Goal: Task Accomplishment & Management: Use online tool/utility

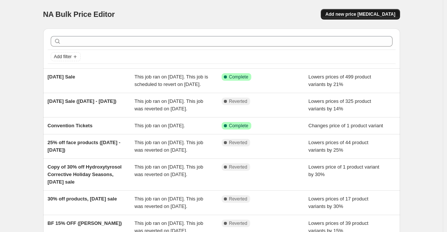
click at [388, 11] on button "Add new price [MEDICAL_DATA]" at bounding box center [360, 14] width 79 height 11
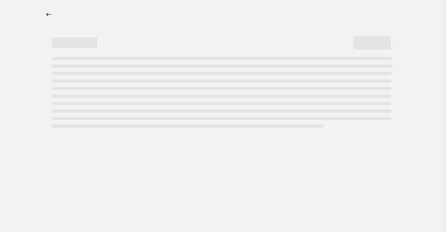
select select "percentage"
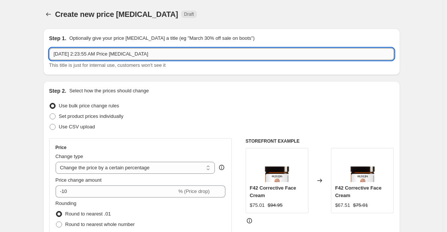
click at [299, 57] on input "[DATE] 2:23:55 AM Price [MEDICAL_DATA]" at bounding box center [221, 54] width 345 height 12
type input "h90"
click at [119, 115] on span "Set product prices individually" at bounding box center [91, 116] width 65 height 6
click at [50, 114] on input "Set product prices individually" at bounding box center [50, 113] width 0 height 0
radio input "true"
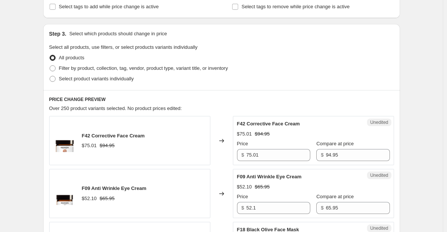
scroll to position [138, 0]
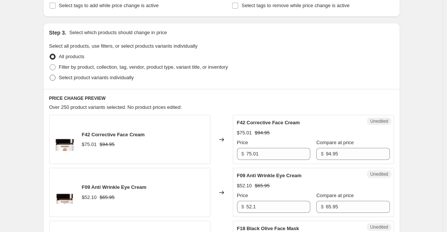
click at [120, 80] on span "Select product variants individually" at bounding box center [96, 78] width 75 height 6
click at [50, 75] on input "Select product variants individually" at bounding box center [50, 75] width 0 height 0
radio input "true"
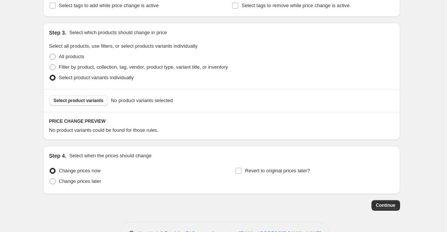
click at [89, 105] on button "Select product variants" at bounding box center [78, 100] width 59 height 11
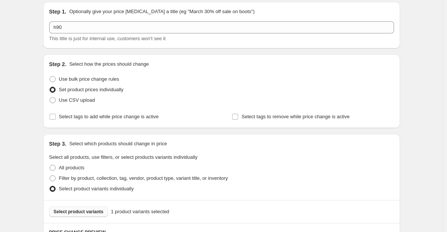
scroll to position [27, 0]
click at [103, 80] on span "Use bulk price change rules" at bounding box center [89, 79] width 60 height 6
click at [50, 77] on input "Use bulk price change rules" at bounding box center [50, 76] width 0 height 0
radio input "true"
select select "percentage"
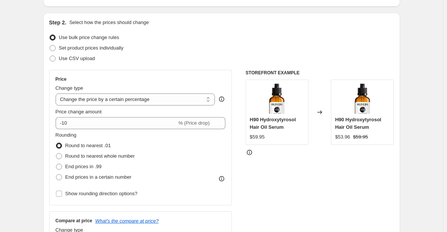
scroll to position [69, 0]
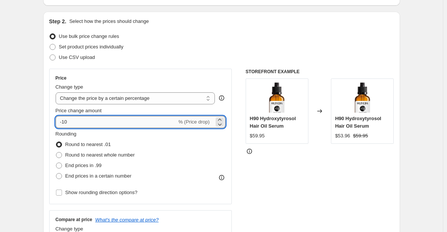
click at [175, 125] on input "-10" at bounding box center [116, 122] width 121 height 12
type input "-1"
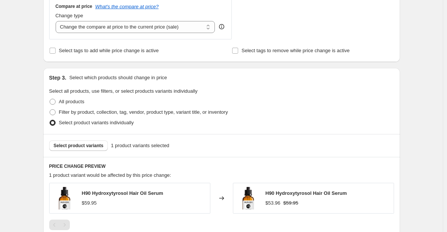
scroll to position [272, 0]
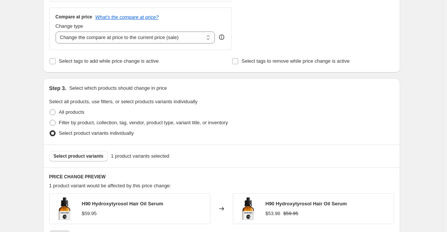
type input "-21"
click at [137, 64] on span "Select tags to add while price change is active" at bounding box center [109, 61] width 100 height 6
click at [56, 64] on input "Select tags to add while price change is active" at bounding box center [53, 61] width 6 height 6
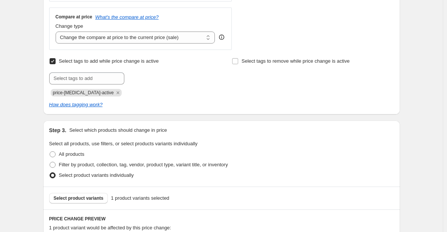
click at [144, 59] on span "Select tags to add while price change is active" at bounding box center [109, 61] width 100 height 6
click at [56, 59] on input "Select tags to add while price change is active" at bounding box center [53, 61] width 6 height 6
checkbox input "false"
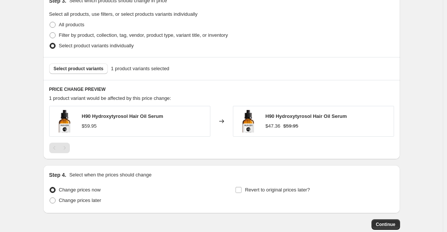
scroll to position [404, 0]
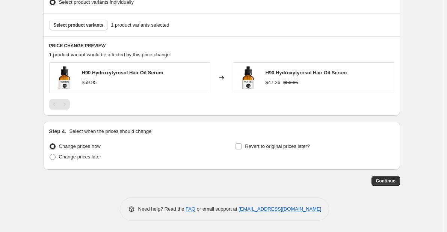
click at [96, 160] on span "Change prices later" at bounding box center [80, 157] width 42 height 6
click at [50, 154] on input "Change prices later" at bounding box center [50, 154] width 0 height 0
radio input "true"
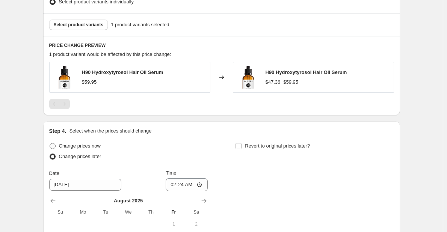
click at [88, 150] on span "Change prices now" at bounding box center [80, 146] width 42 height 8
click at [50, 143] on input "Change prices now" at bounding box center [50, 143] width 0 height 0
radio input "true"
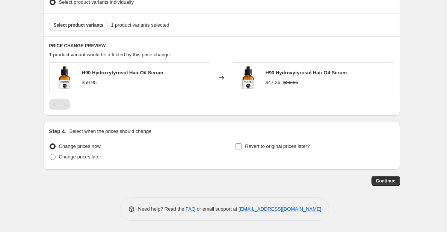
click at [293, 148] on span "Revert to original prices later?" at bounding box center [277, 146] width 65 height 6
click at [241, 148] on input "Revert to original prices later?" at bounding box center [238, 146] width 6 height 6
checkbox input "true"
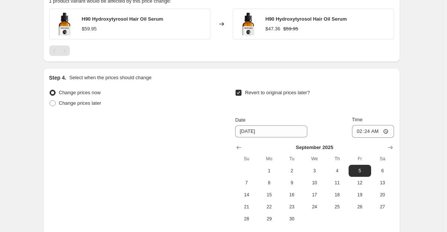
scroll to position [462, 0]
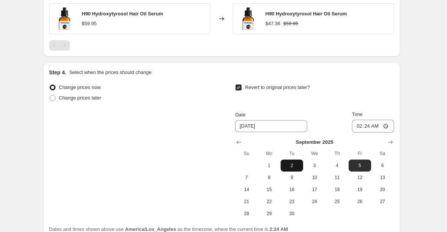
click at [297, 166] on span "2" at bounding box center [291, 166] width 17 height 6
type input "[DATE]"
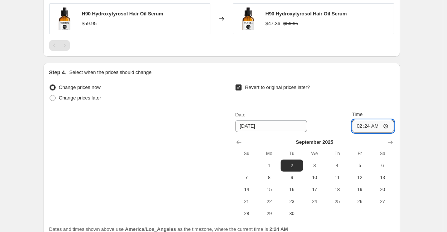
click at [378, 129] on input "02:24" at bounding box center [373, 126] width 42 height 13
type input "00:00"
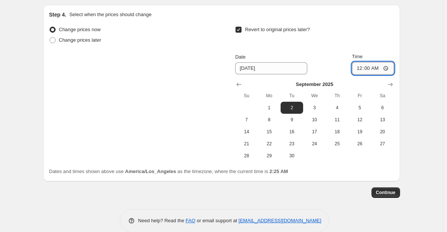
scroll to position [520, 0]
click at [392, 197] on button "Continue" at bounding box center [385, 192] width 29 height 11
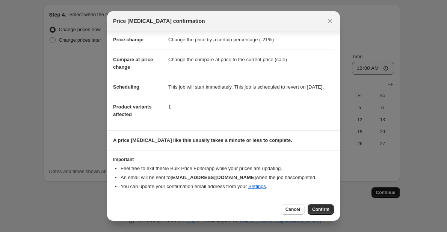
scroll to position [0, 0]
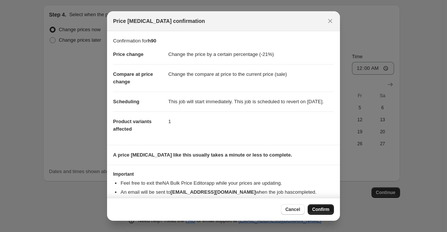
click at [324, 208] on span "Confirm" at bounding box center [320, 210] width 17 height 6
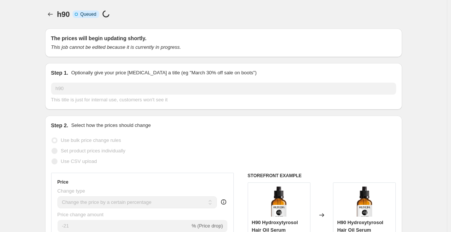
select select "percentage"
